Goal: Transaction & Acquisition: Purchase product/service

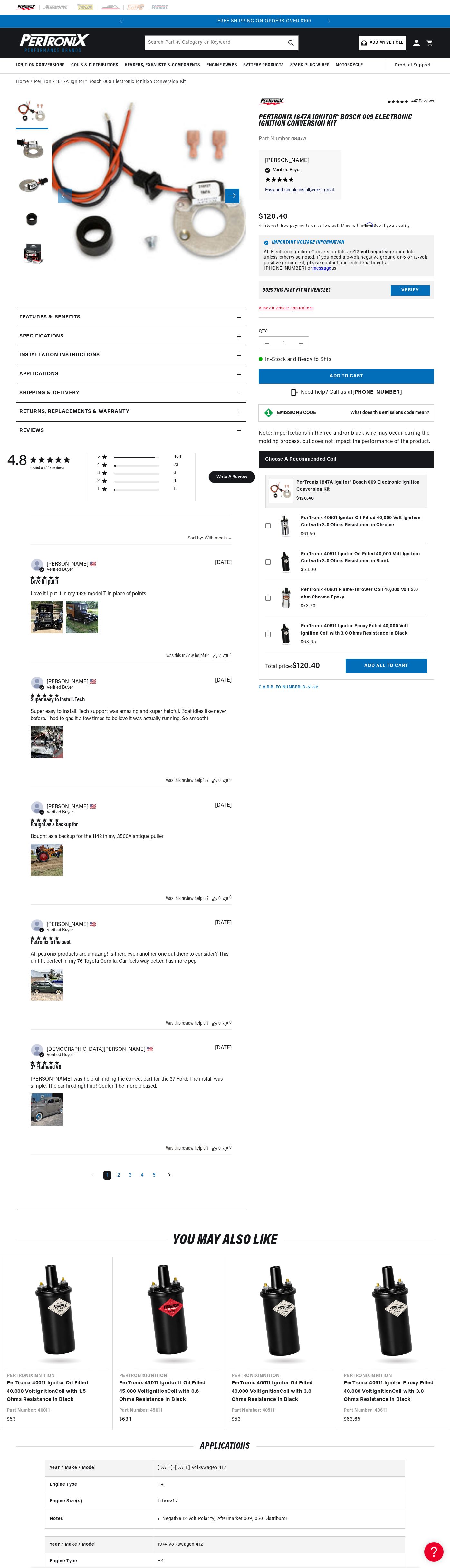
scroll to position [0, 196]
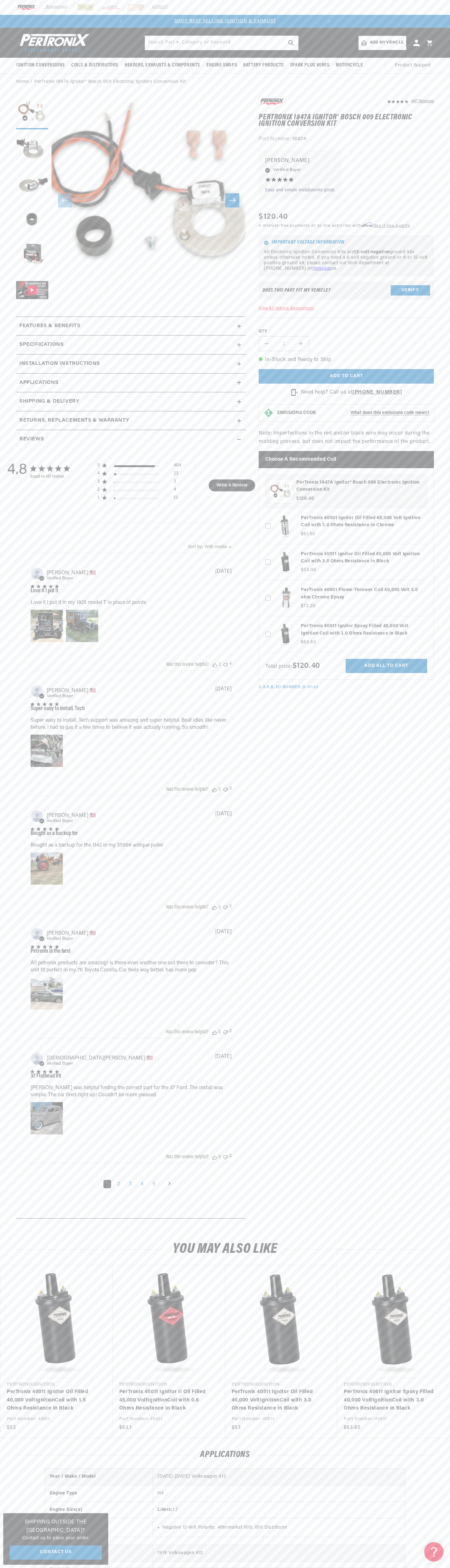
click at [122, 5] on div at bounding box center [225, 7] width 450 height 15
click at [428, 329] on div "QTY Decrease quantity for PerTronix 1847A Ignitor® Bosch 009 Electronic Ignitio…" at bounding box center [347, 334] width 175 height 33
click at [128, 1567] on html "Skip to content Your cart Your cart is empty Get the right parts the first time…" at bounding box center [225, 784] width 450 height 1568
click at [20, 949] on div "4.8 4.8 out of 5 stars 447 total reviews Based on 447 reviews 5 404 4 23 3 3 2 …" at bounding box center [131, 831] width 223 height 765
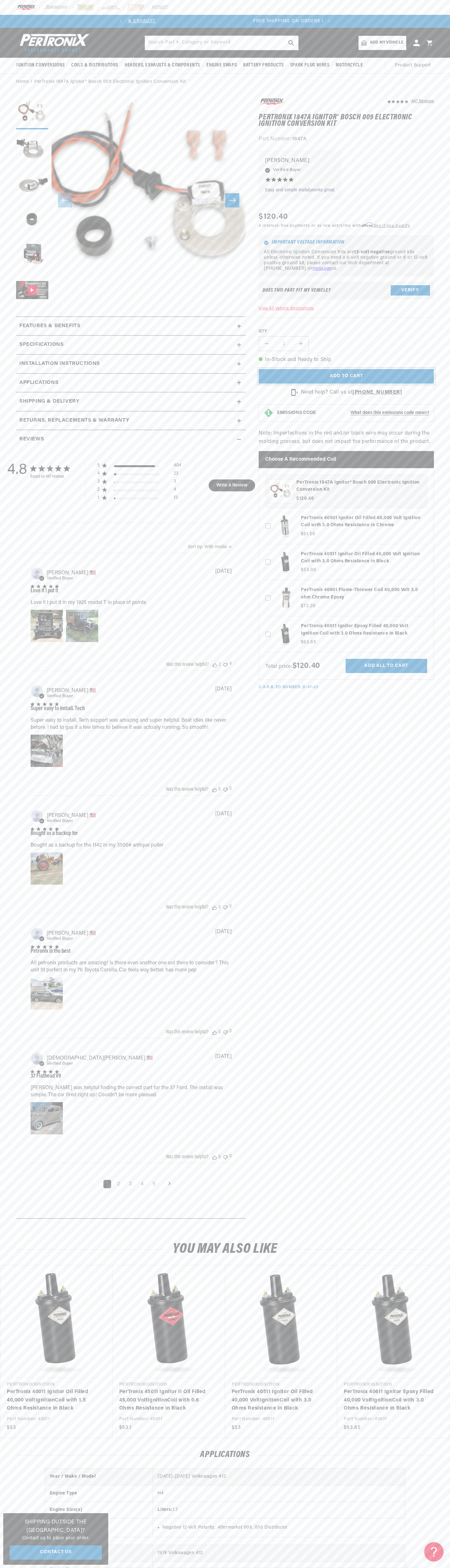
scroll to position [0, 196]
